Goal: Check status: Check status

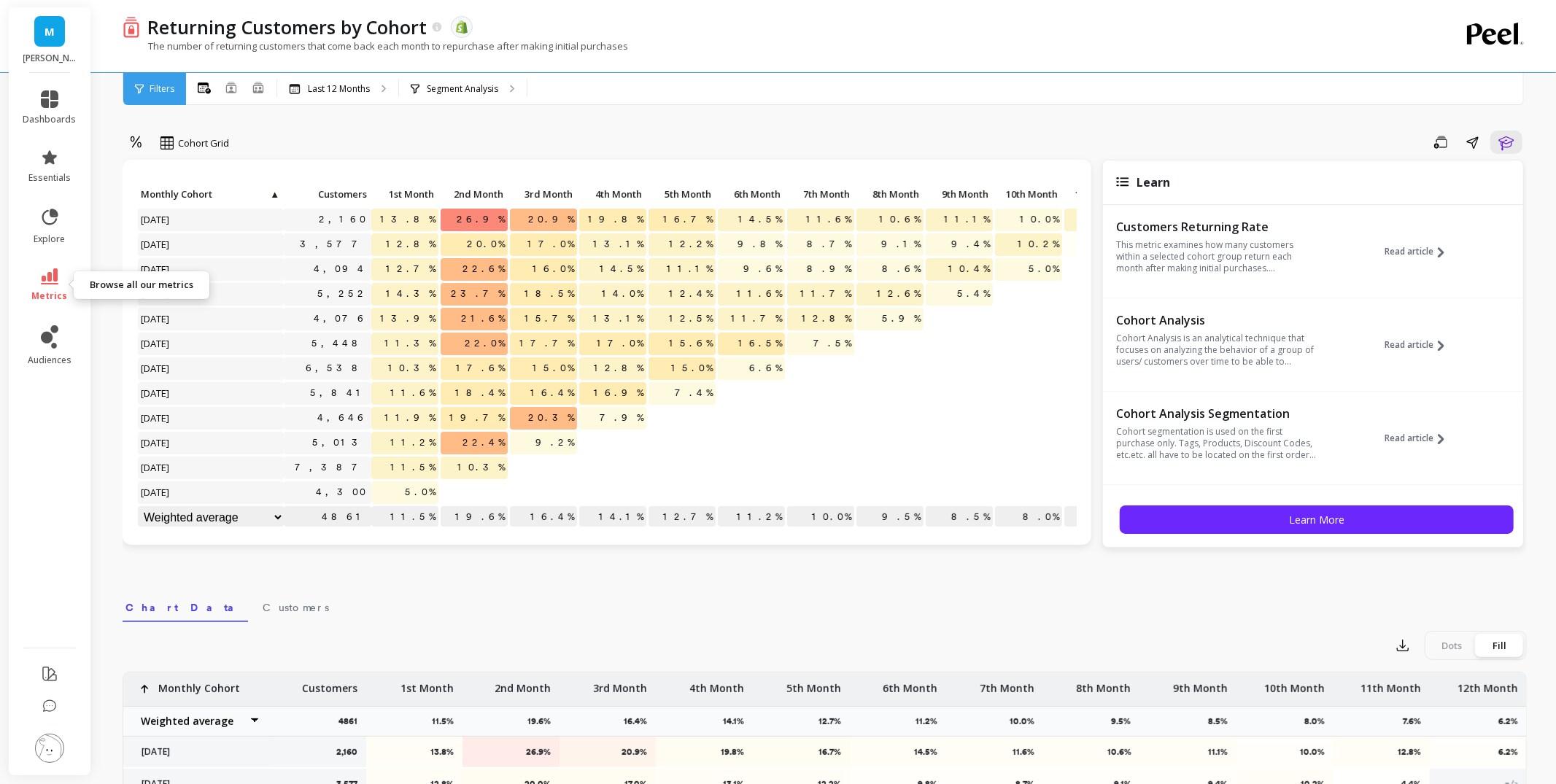
click at [53, 275] on icon at bounding box center [49, 277] width 17 height 16
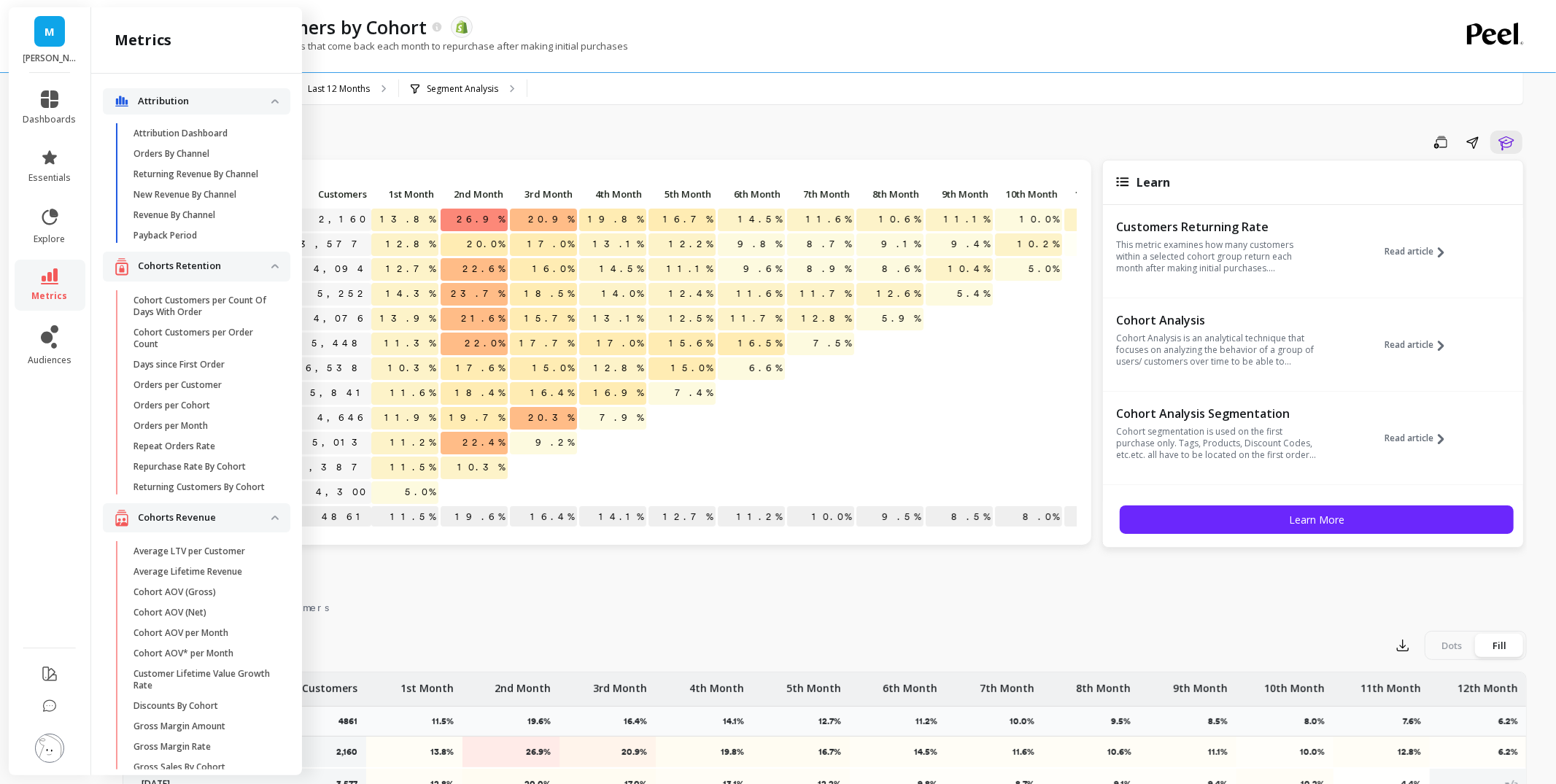
scroll to position [992, 0]
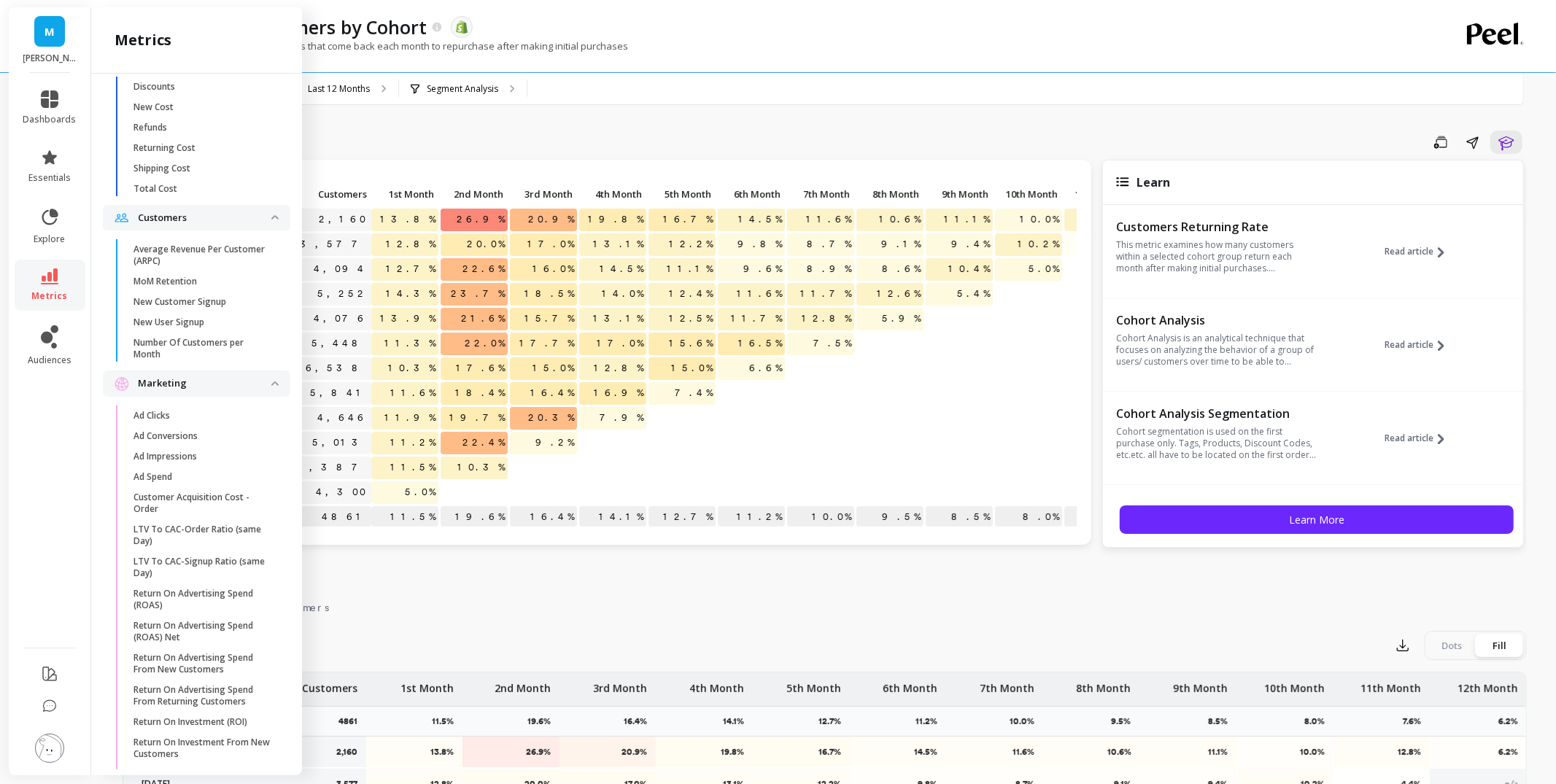
click at [194, 277] on p "MoM Retention" at bounding box center [165, 281] width 63 height 12
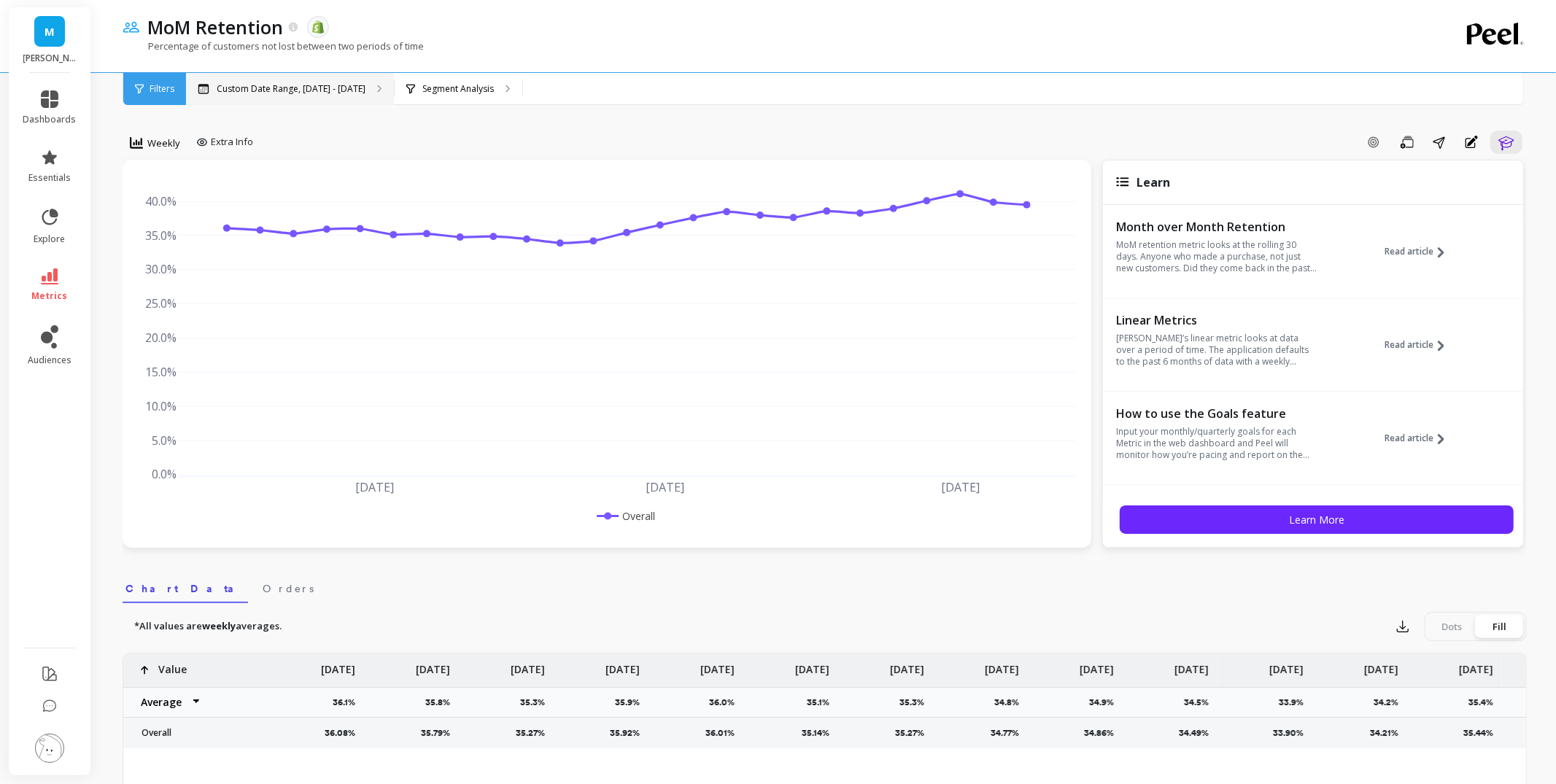
click at [269, 86] on p "Custom Date Range, [DATE] - [DATE]" at bounding box center [290, 89] width 149 height 12
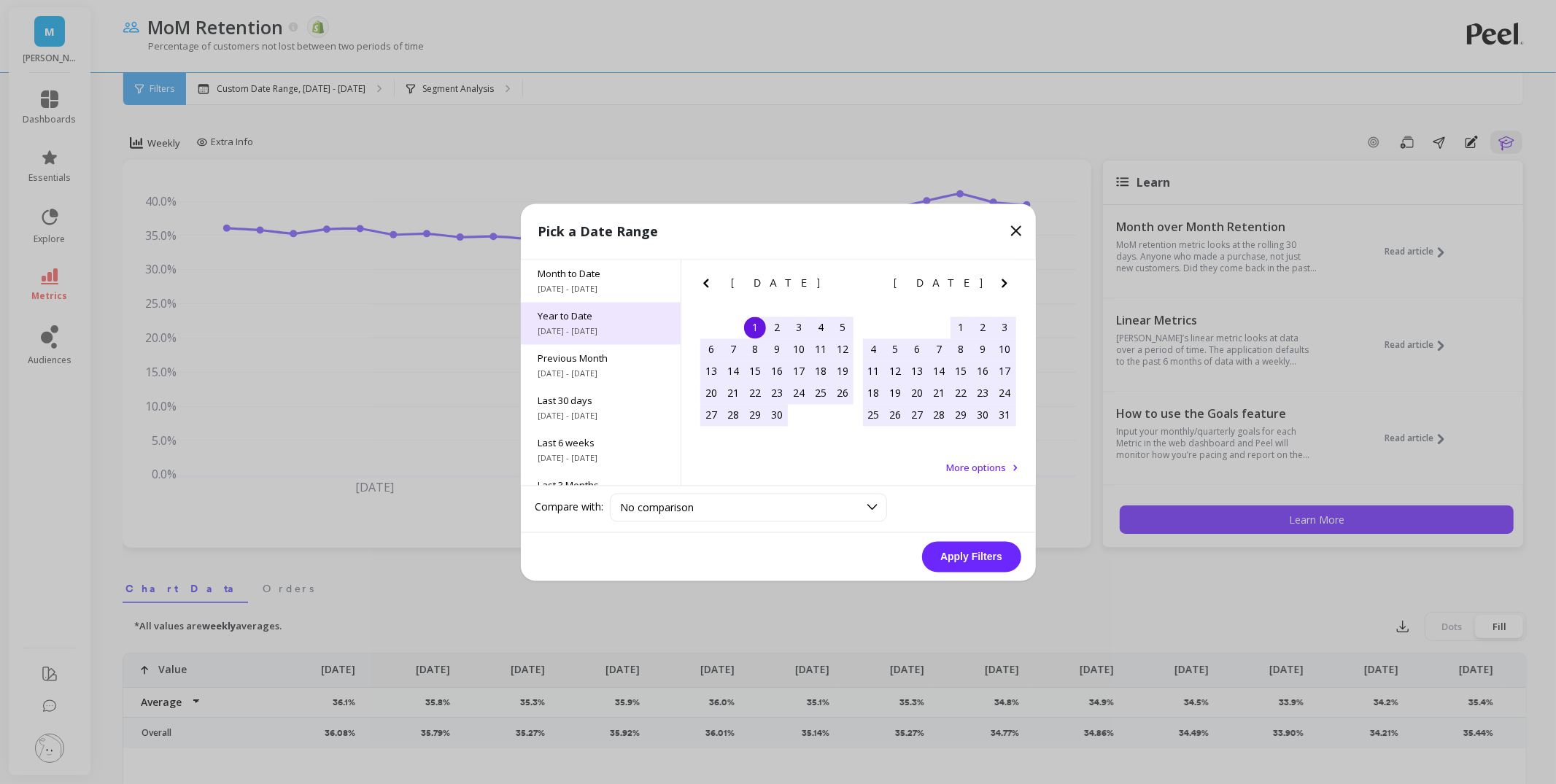
click at [570, 332] on span "[DATE] - [DATE]" at bounding box center [600, 331] width 125 height 12
click at [996, 553] on button "Apply Filters" at bounding box center [971, 556] width 99 height 31
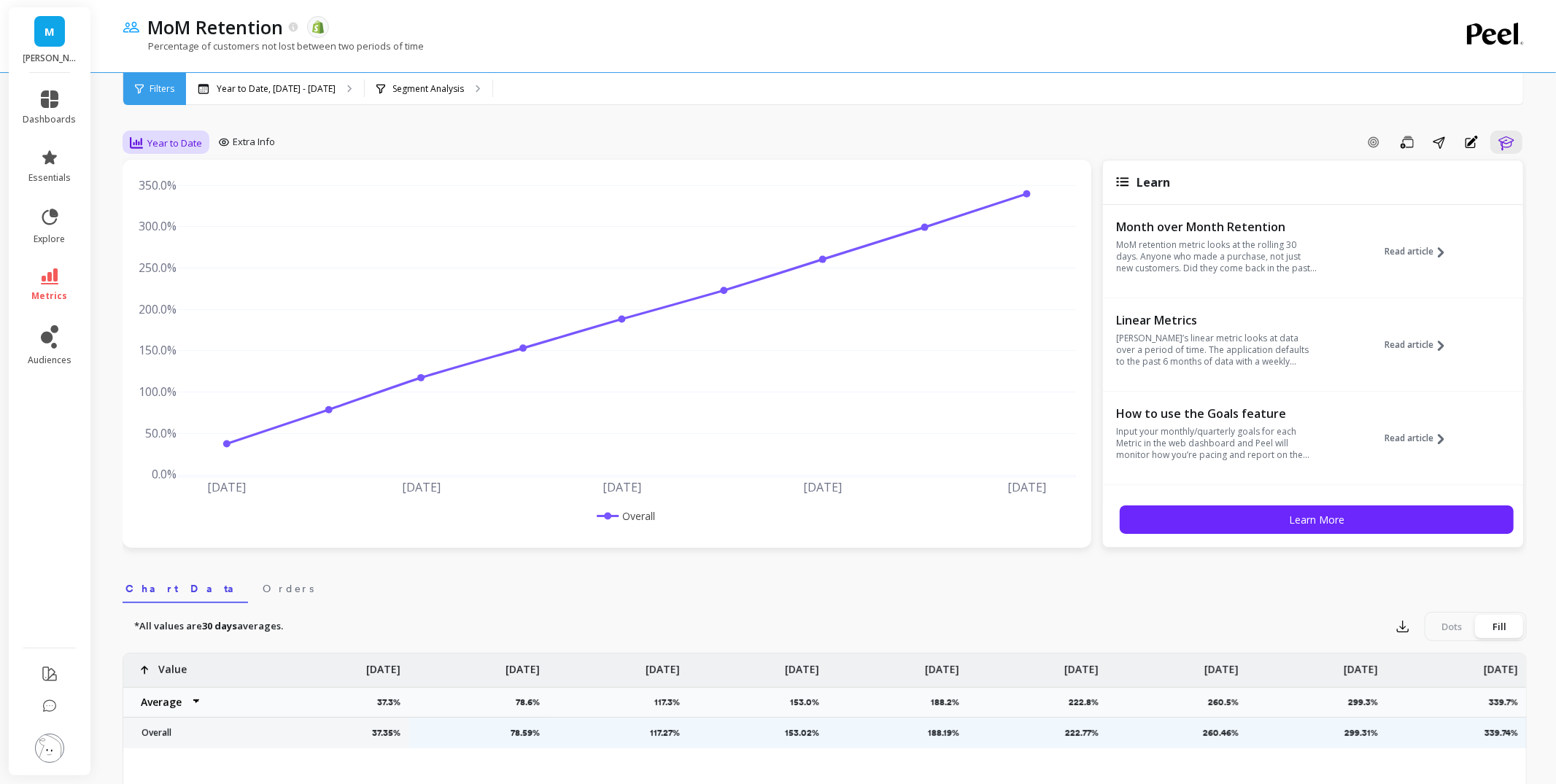
click at [160, 140] on span "Year to Date" at bounding box center [174, 143] width 54 height 14
click at [177, 228] on div "Weekly" at bounding box center [176, 231] width 83 height 14
